Goal: Register for event/course

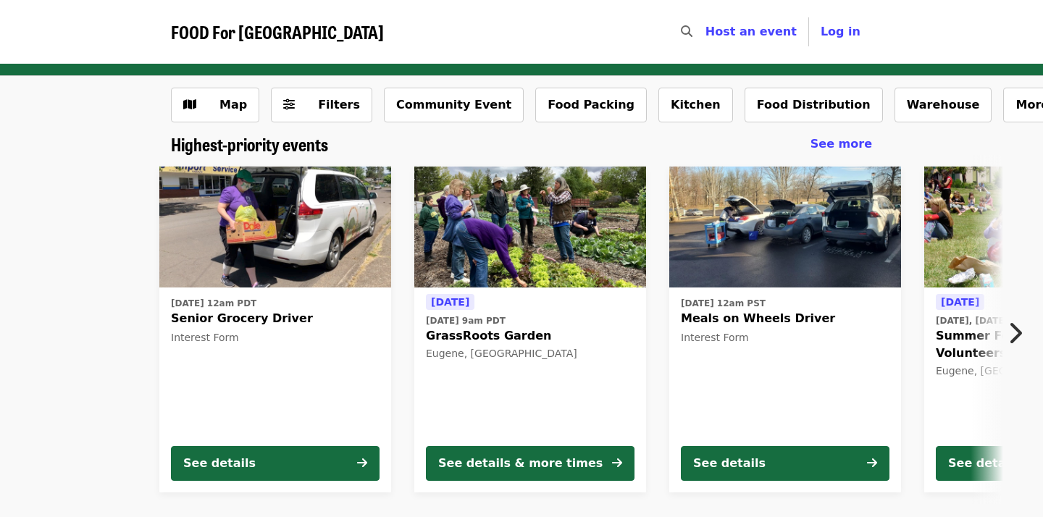
scroll to position [99, 0]
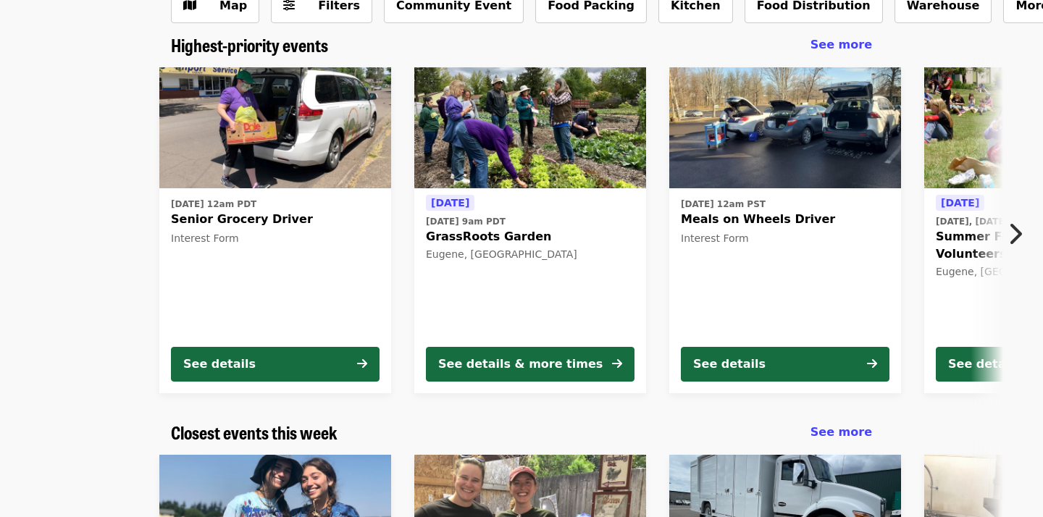
click at [1018, 230] on icon "chevron-right icon" at bounding box center [1014, 234] width 14 height 28
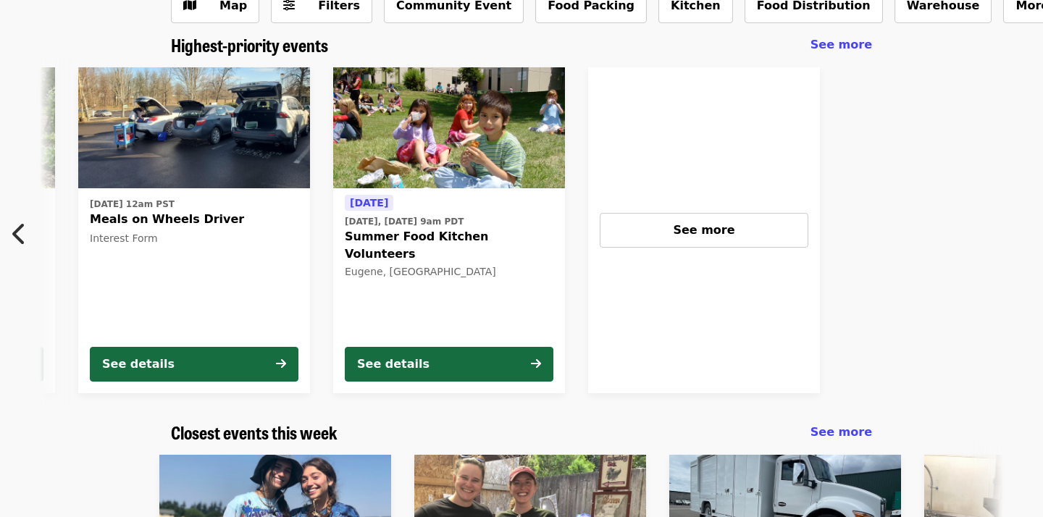
scroll to position [0, 643]
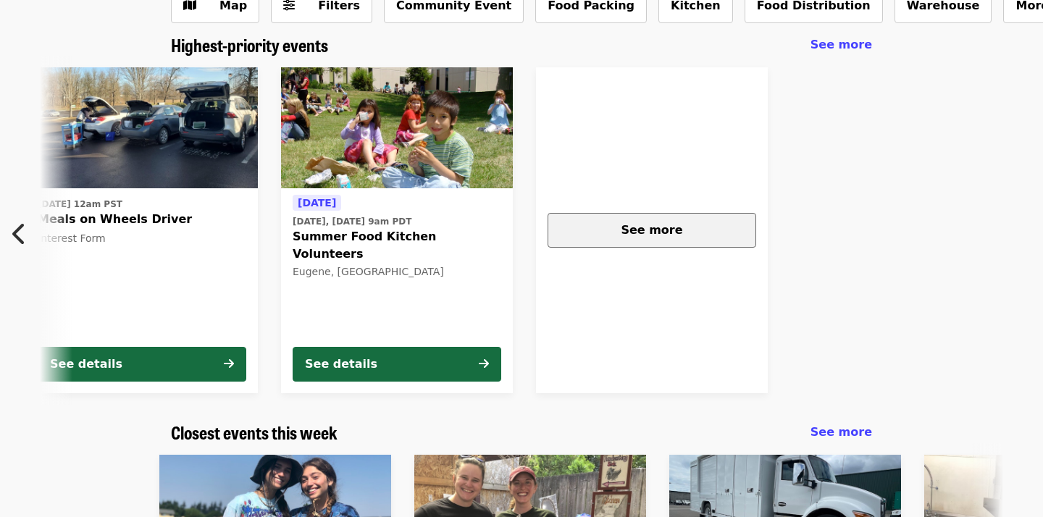
click at [648, 230] on span "See more" at bounding box center [652, 230] width 62 height 14
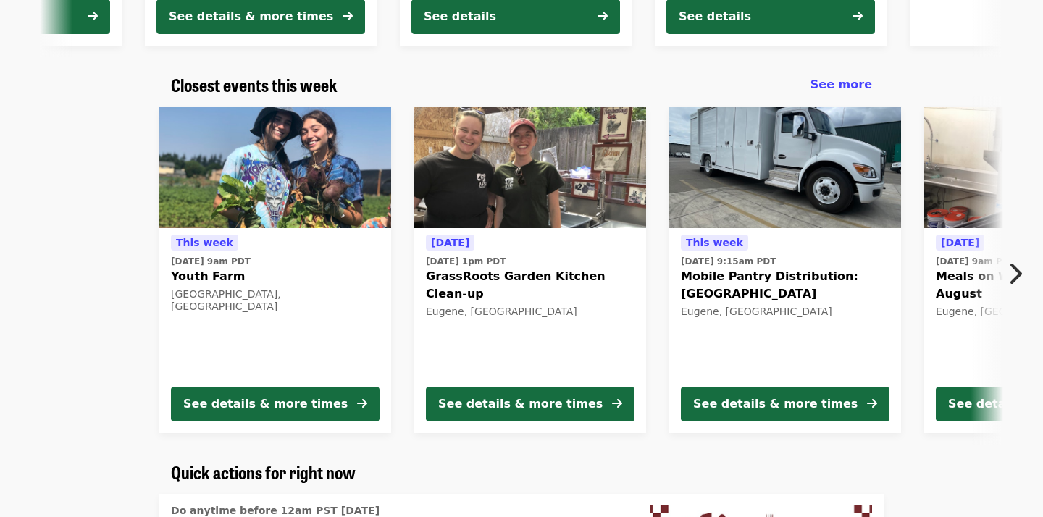
scroll to position [448, 0]
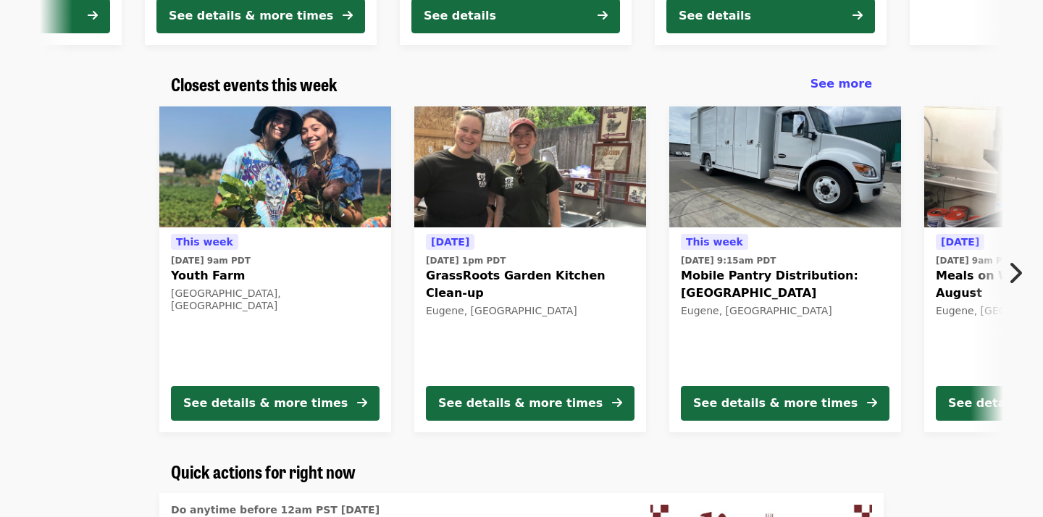
click at [726, 240] on span "This week" at bounding box center [714, 242] width 57 height 12
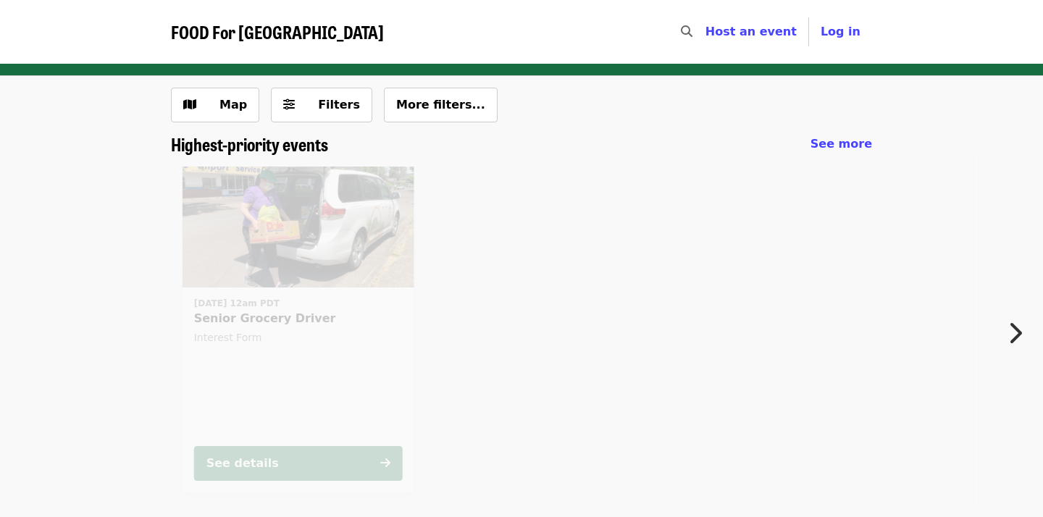
scroll to position [267, 0]
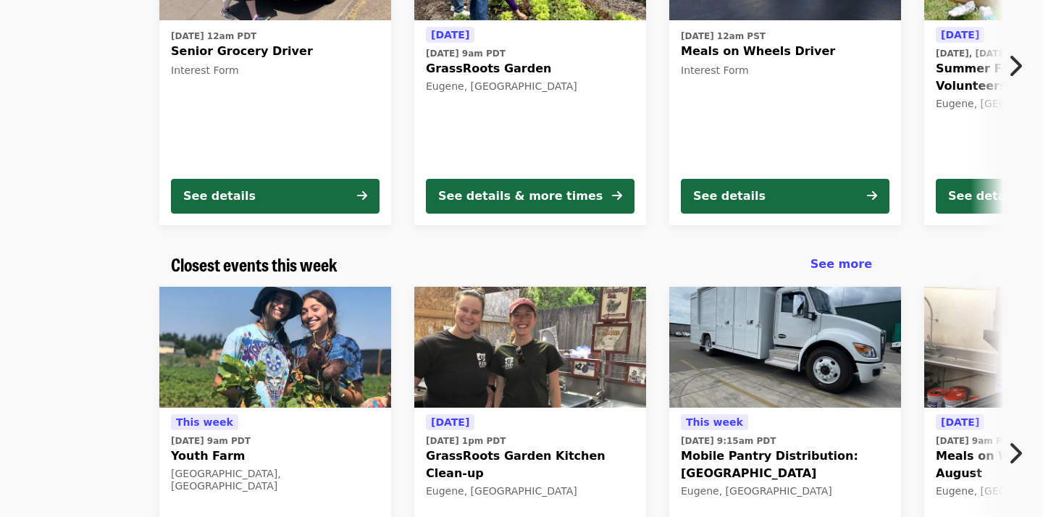
click at [1020, 452] on icon "chevron-right icon" at bounding box center [1014, 454] width 14 height 28
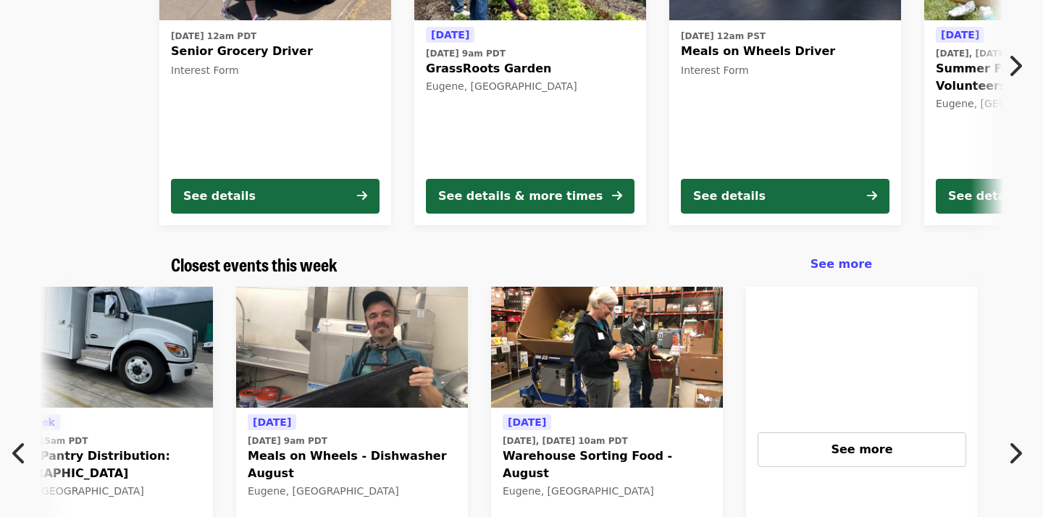
scroll to position [0, 688]
click at [524, 422] on span "[DATE]" at bounding box center [527, 422] width 38 height 12
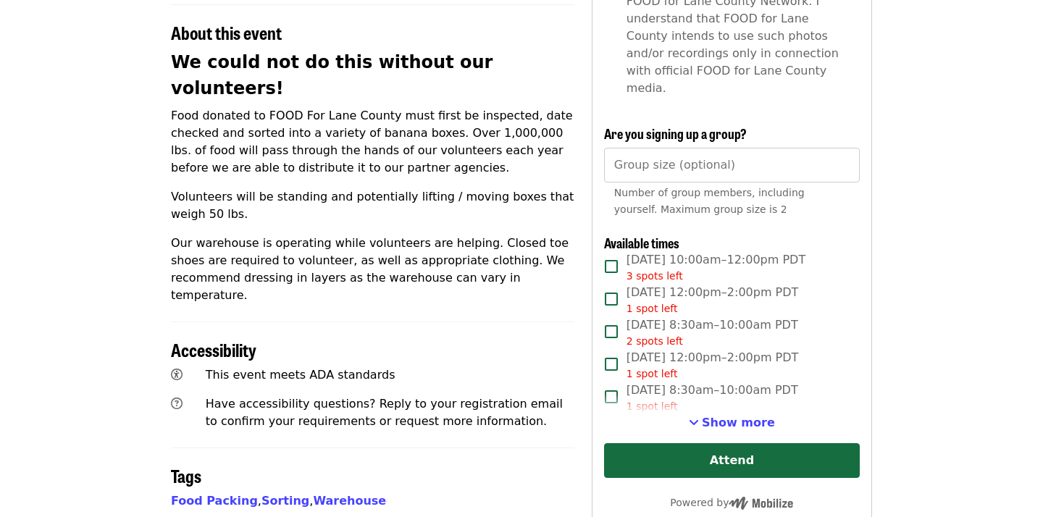
scroll to position [527, 0]
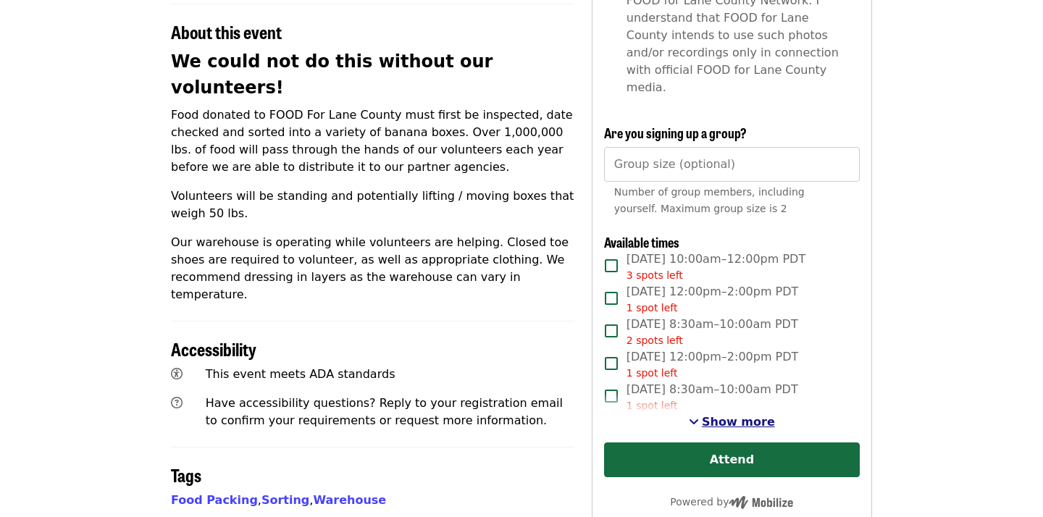
click at [699, 416] on span "See more timeslots" at bounding box center [694, 422] width 10 height 12
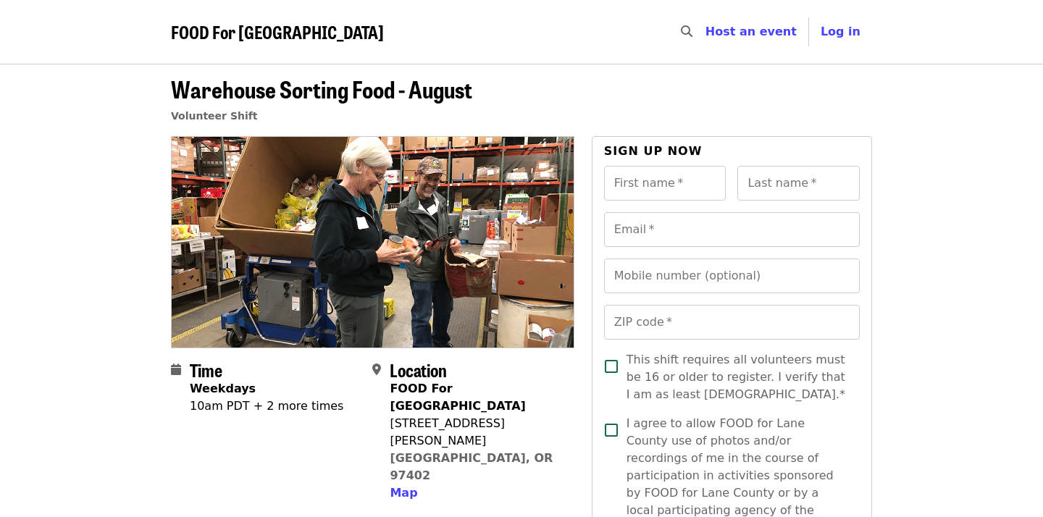
scroll to position [0, 0]
